Goal: Task Accomplishment & Management: Manage account settings

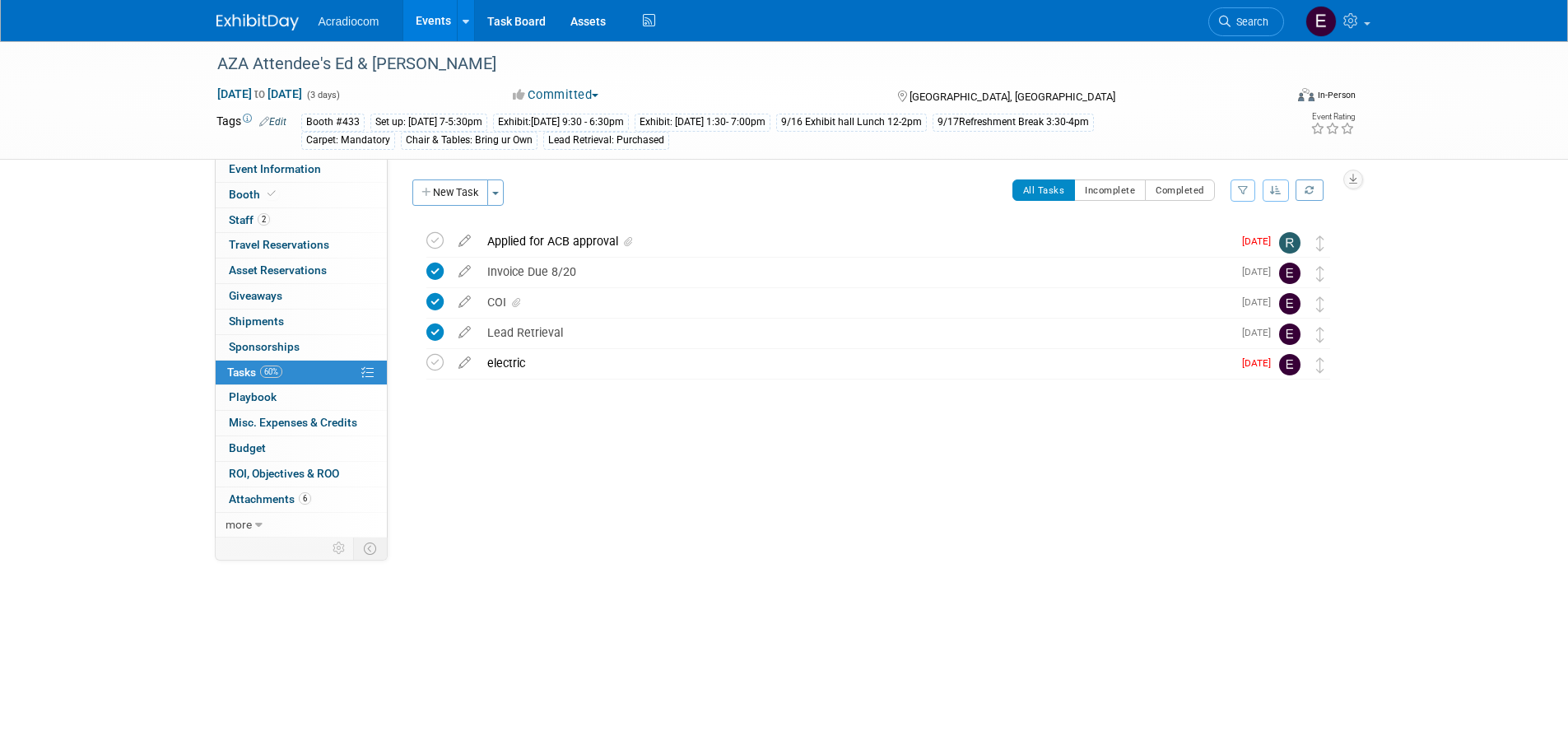
click at [261, 34] on div "Acradiocom Events Add Event Bulk Upload Events Shareable Event Boards Recently …" at bounding box center [784, 20] width 1136 height 41
click at [338, 69] on div "AZA Attendee's Ed & [PERSON_NAME]" at bounding box center [735, 64] width 1048 height 30
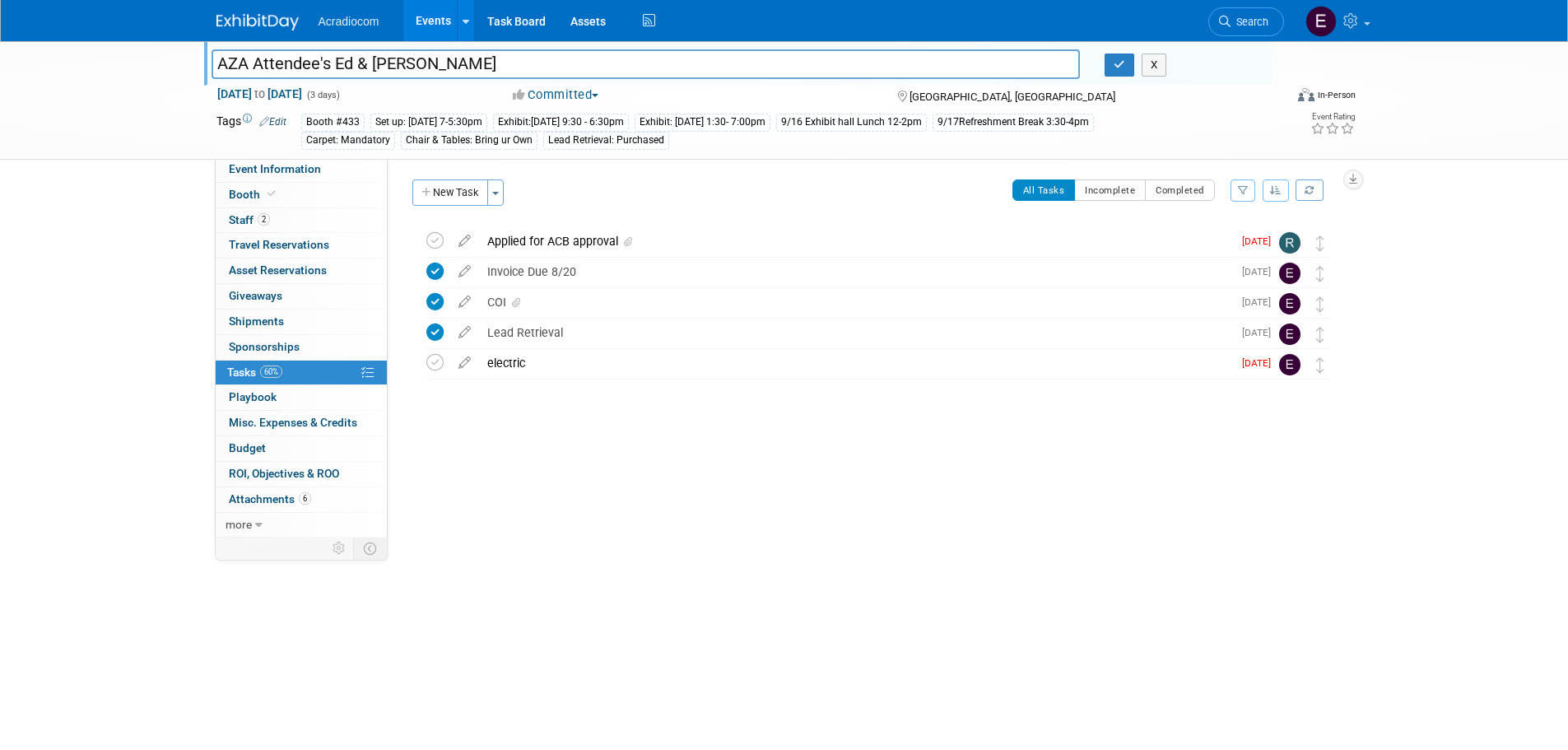
click at [293, 22] on img at bounding box center [258, 22] width 82 height 16
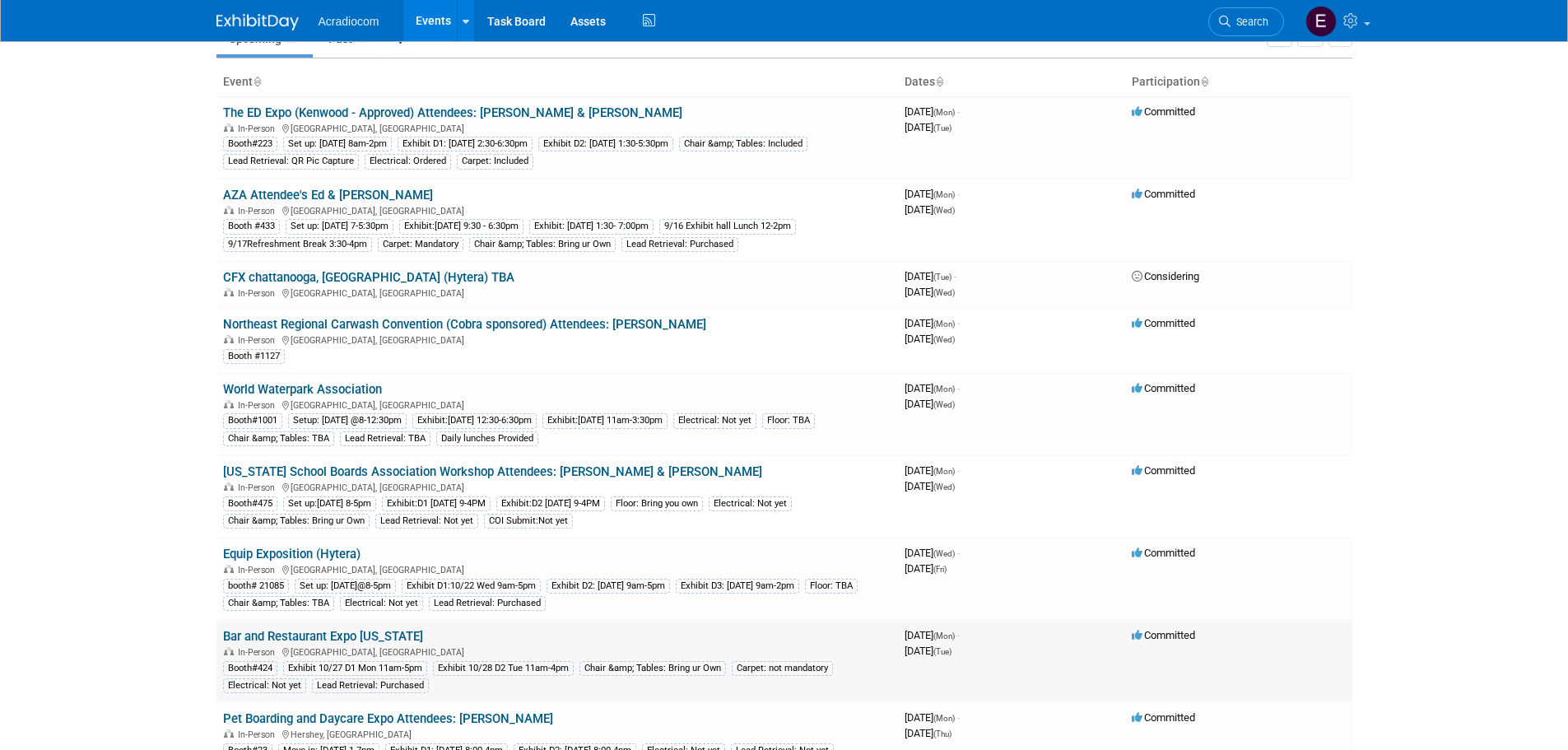
scroll to position [165, 0]
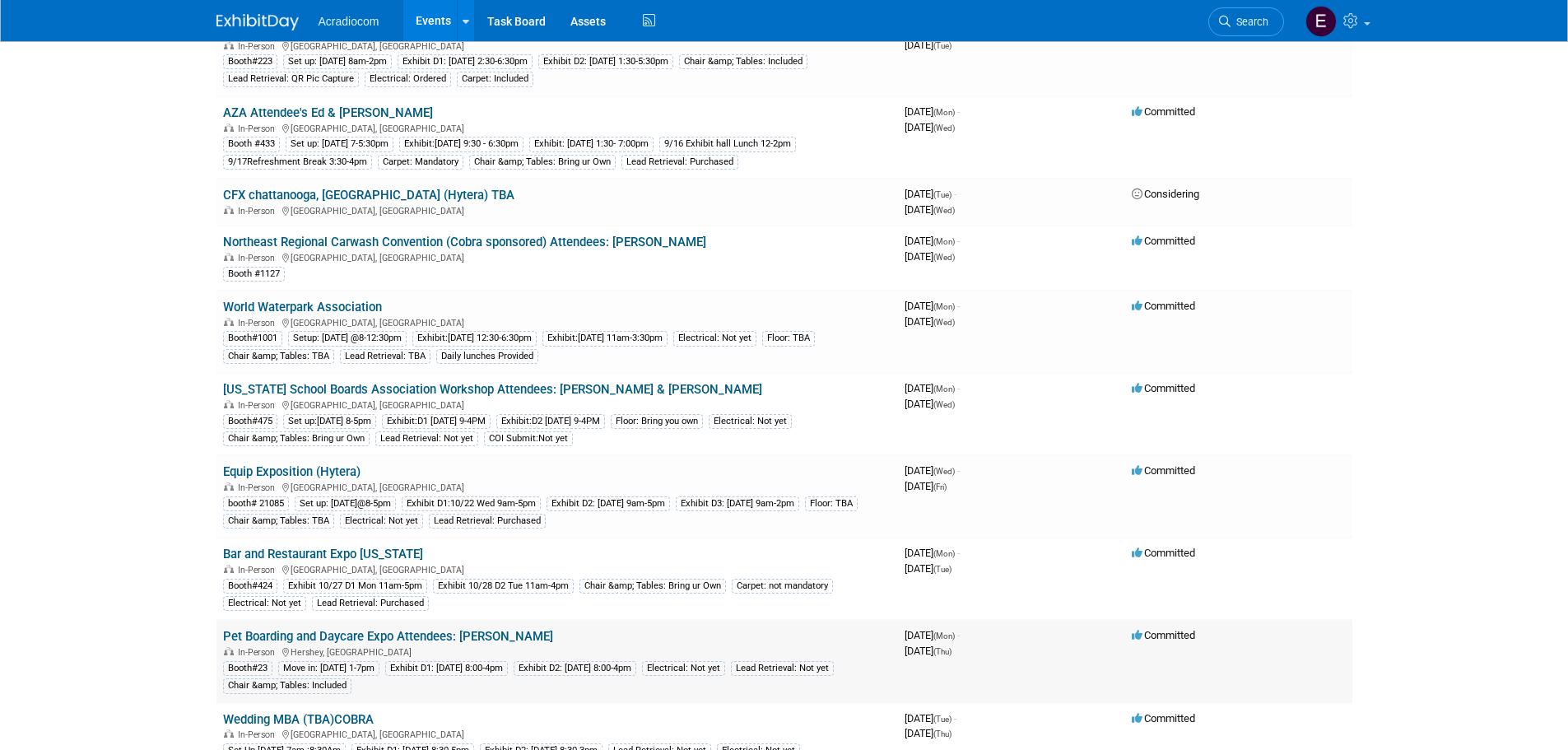
click at [279, 635] on link "Pet Boarding and Daycare Expo Attendees: [PERSON_NAME]" at bounding box center [388, 636] width 330 height 15
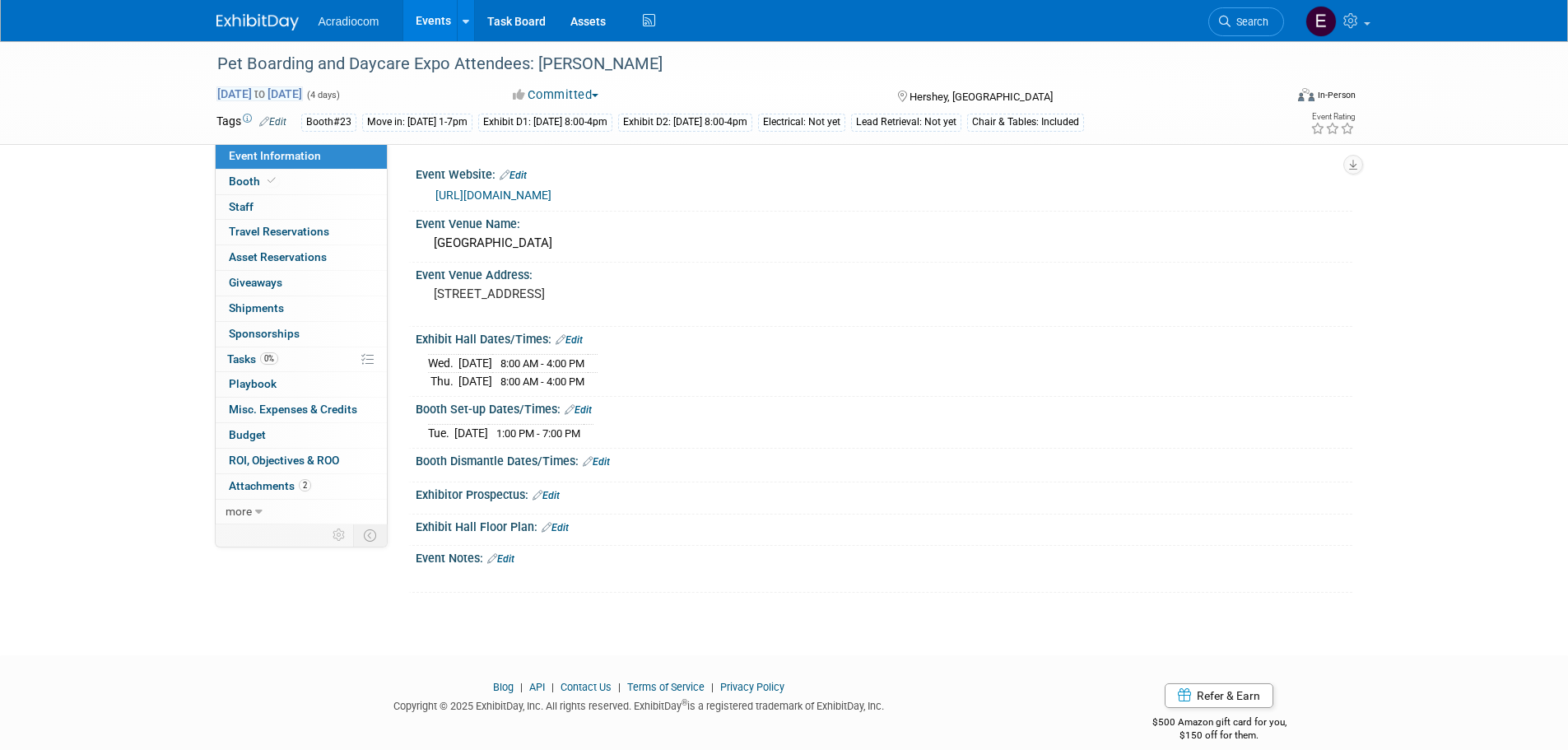
click at [243, 89] on span "Nov 10, 2025 to Nov 13, 2025" at bounding box center [259, 94] width 87 height 15
select select "10"
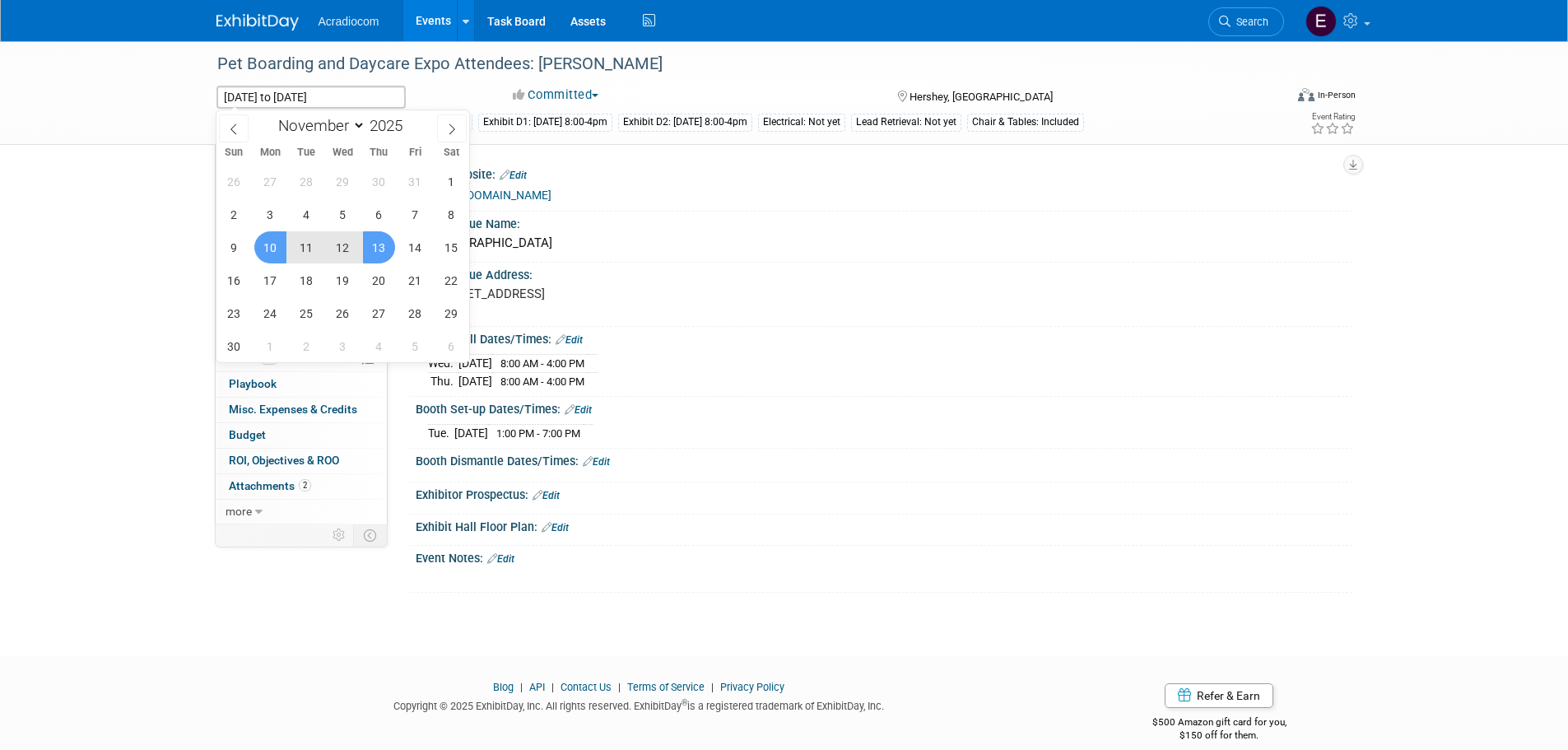
click at [298, 257] on span "11" at bounding box center [307, 248] width 32 height 32
type input "Nov 11, 2025"
click at [370, 256] on span "13" at bounding box center [380, 248] width 32 height 32
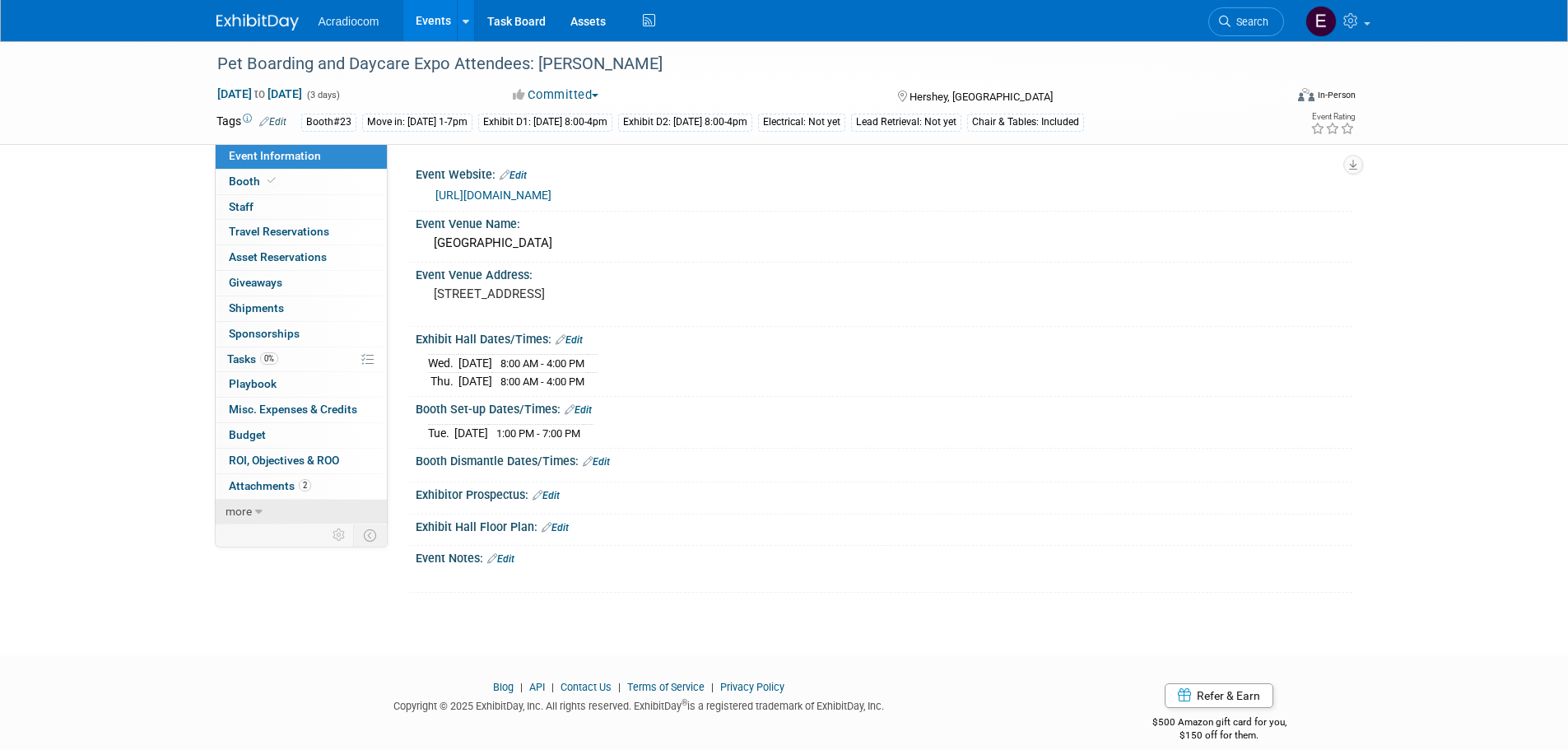
click at [285, 521] on link "more" at bounding box center [301, 512] width 172 height 25
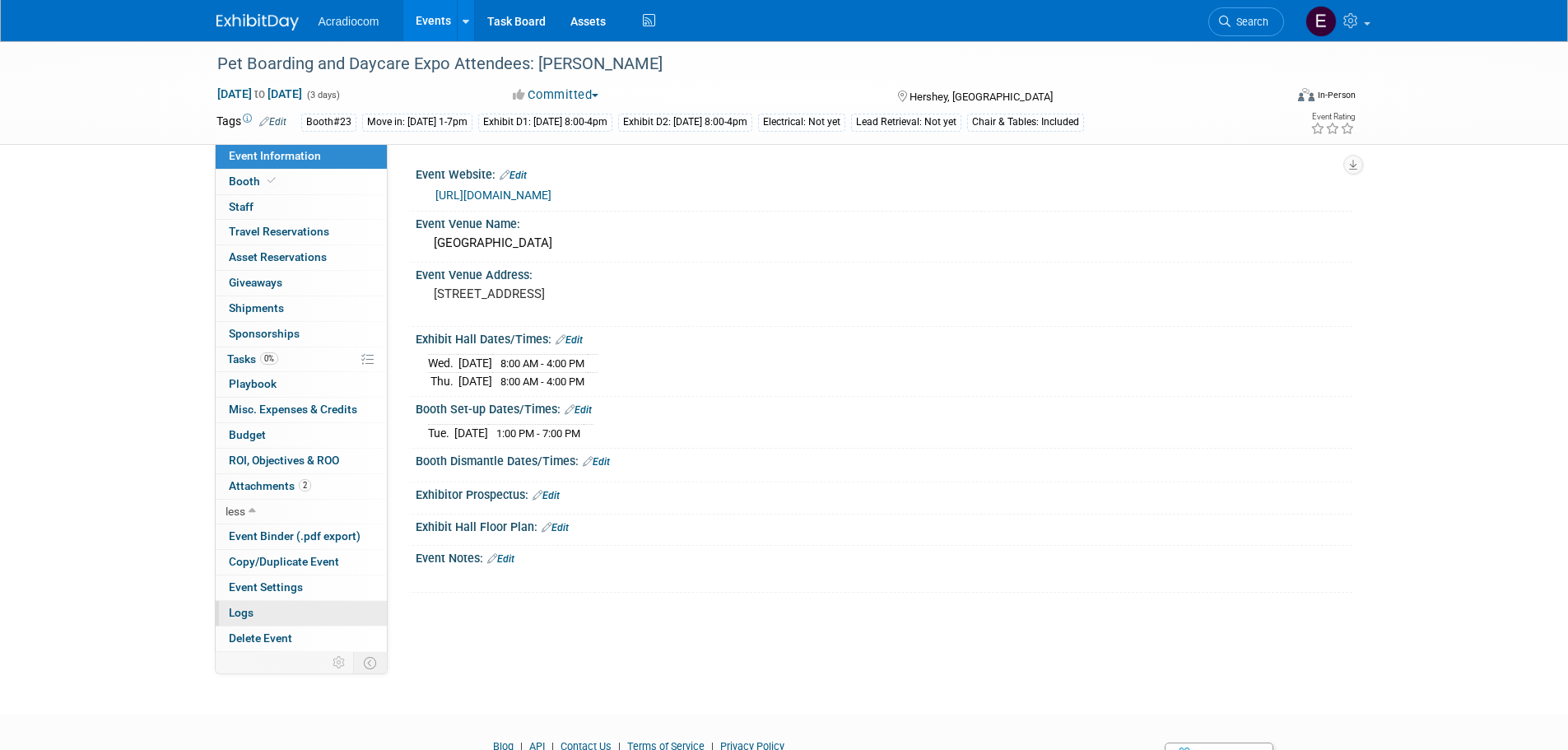
click at [287, 622] on link "Logs" at bounding box center [301, 614] width 172 height 25
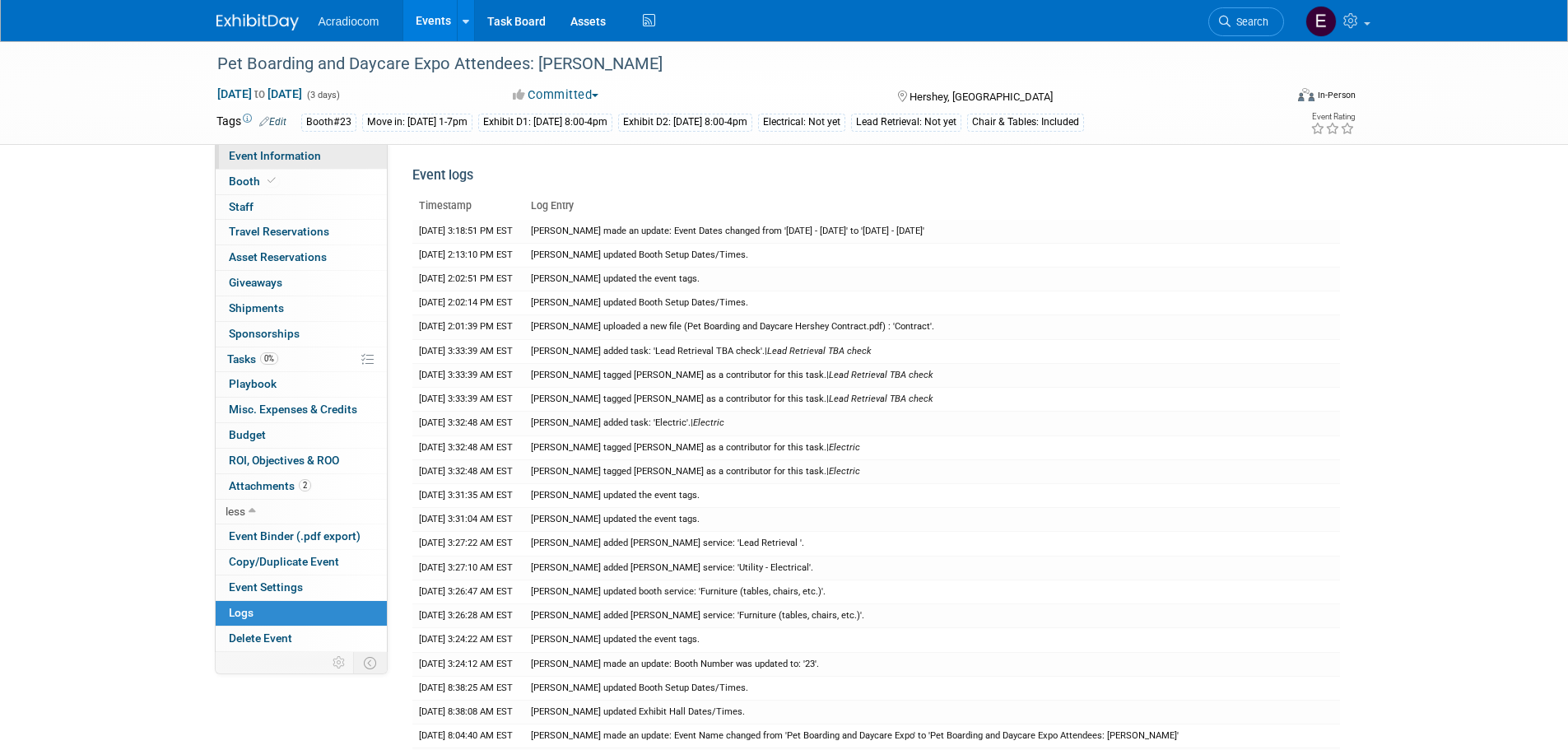
click at [279, 162] on link "Event Information" at bounding box center [301, 156] width 172 height 25
